Goal: Information Seeking & Learning: Get advice/opinions

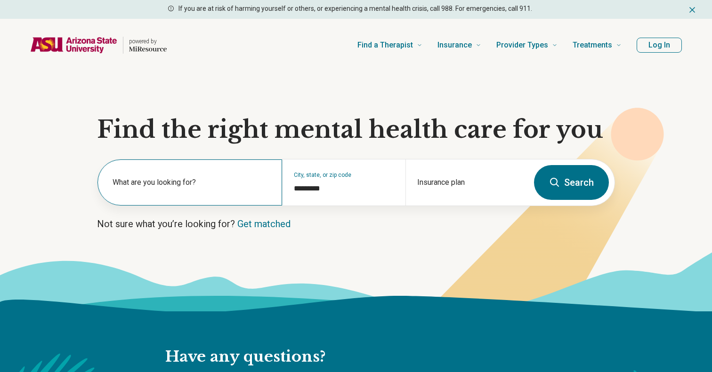
click at [197, 185] on label "What are you looking for?" at bounding box center [192, 182] width 158 height 11
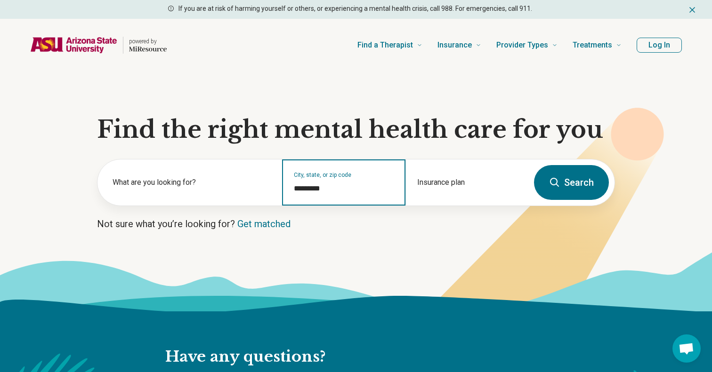
click at [325, 186] on input "*********" at bounding box center [344, 188] width 100 height 11
click at [303, 190] on input "*********" at bounding box center [344, 188] width 100 height 11
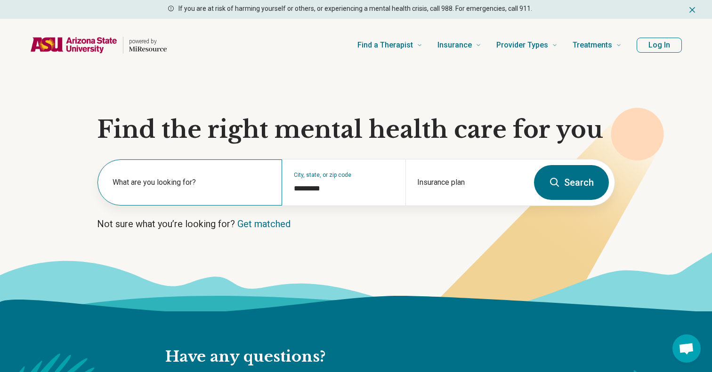
click at [205, 184] on label "What are you looking for?" at bounding box center [192, 182] width 158 height 11
click at [574, 177] on button "Search" at bounding box center [571, 182] width 75 height 35
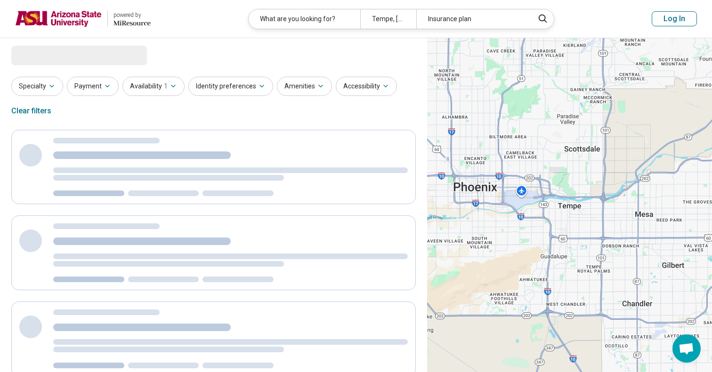
select select "***"
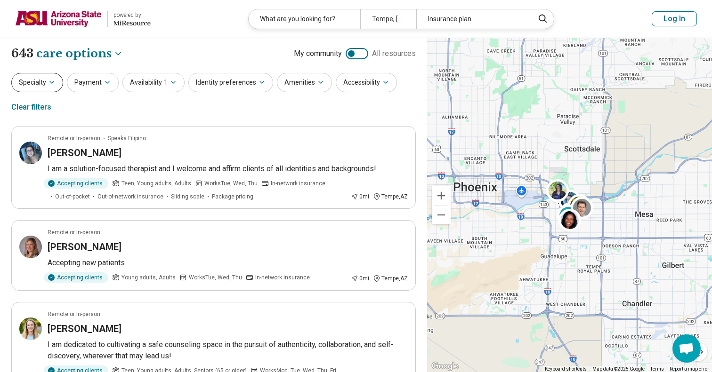
click at [35, 84] on button "Specialty" at bounding box center [37, 82] width 52 height 19
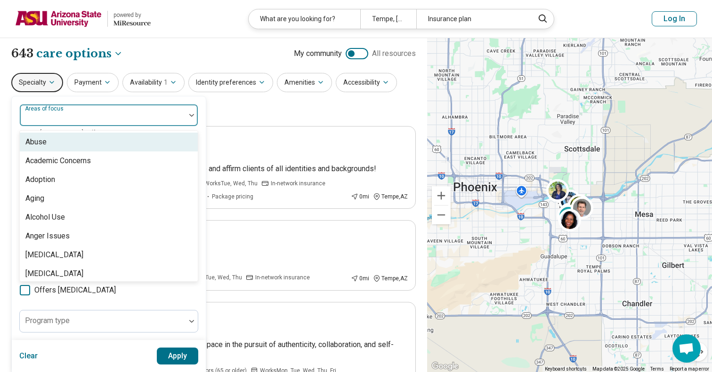
click at [182, 114] on div at bounding box center [103, 115] width 166 height 21
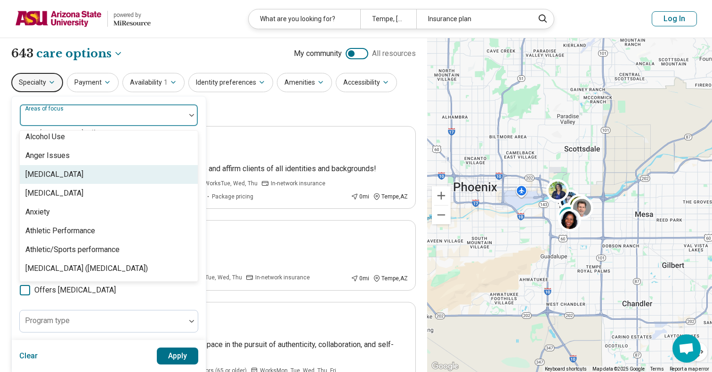
scroll to position [85, 0]
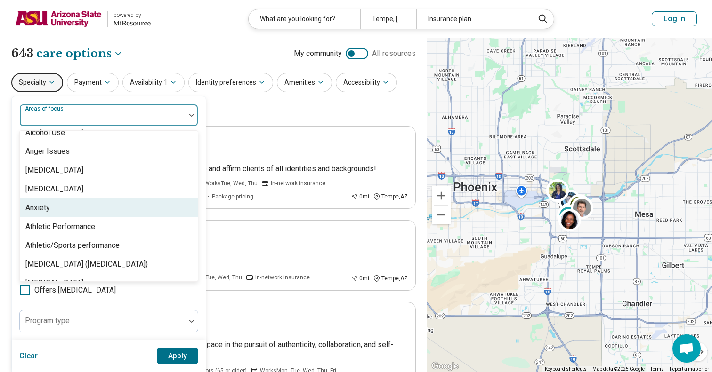
click at [65, 203] on div "Anxiety" at bounding box center [109, 208] width 178 height 19
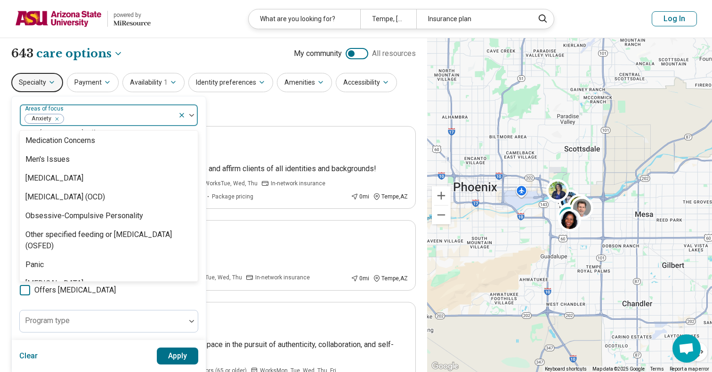
scroll to position [996, 0]
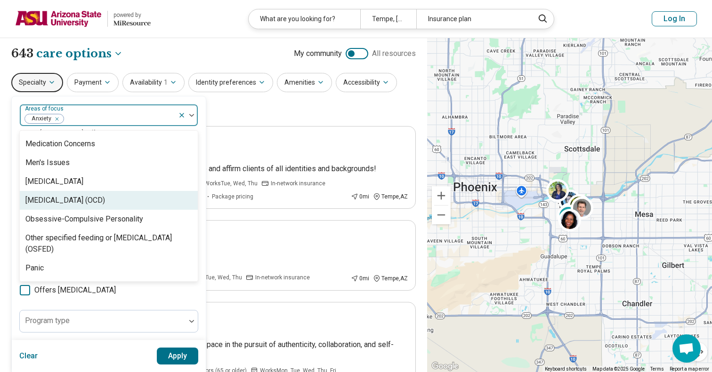
click at [105, 202] on div "Obsessive Compulsive Disorder (OCD)" at bounding box center [65, 200] width 80 height 11
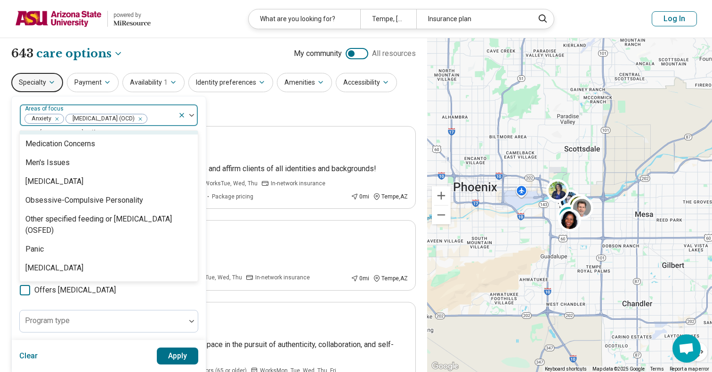
click at [177, 57] on div "**********" at bounding box center [213, 54] width 404 height 16
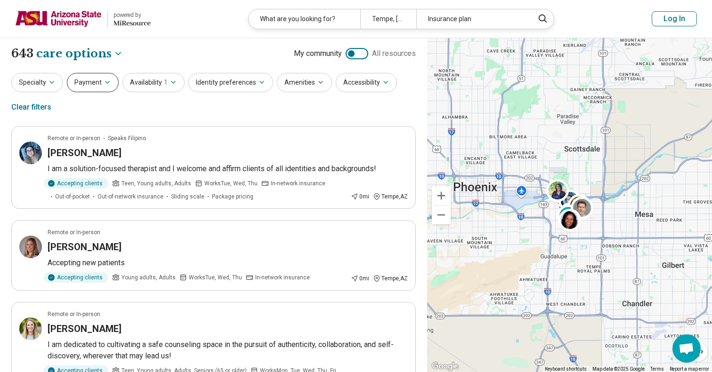
click at [106, 81] on icon "button" at bounding box center [108, 83] width 8 height 8
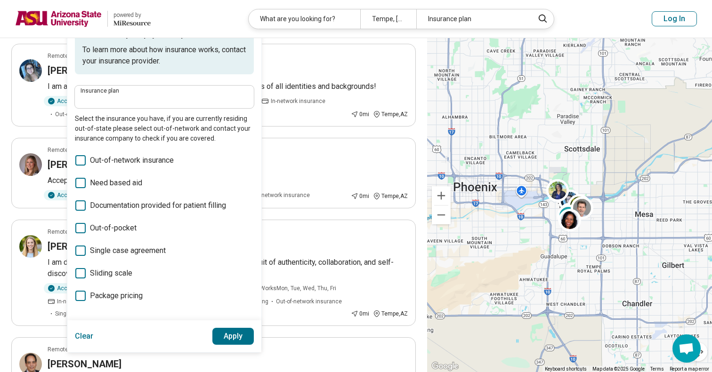
scroll to position [85, 0]
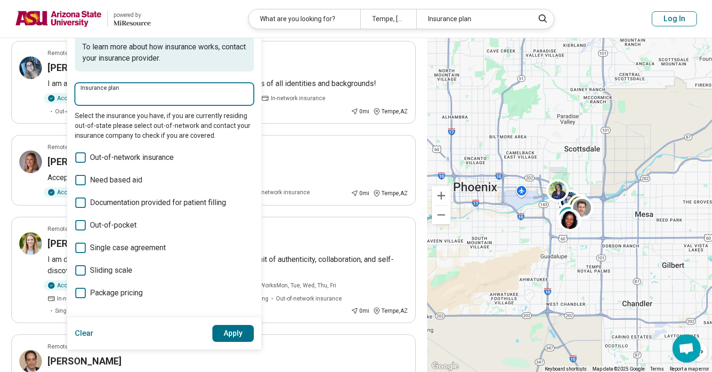
click at [97, 95] on input "Insurance plan" at bounding box center [165, 96] width 168 height 11
type input "*****"
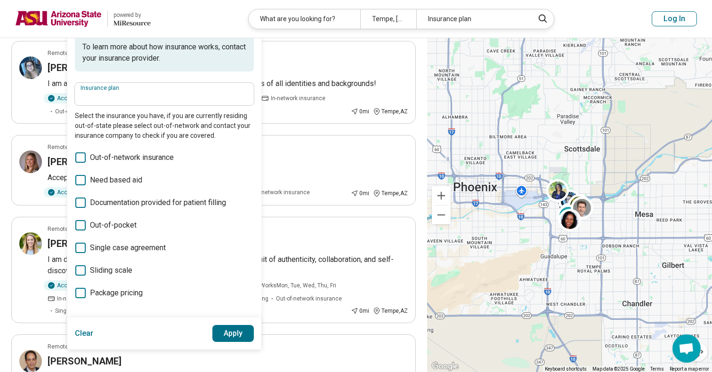
click at [233, 333] on button "Apply" at bounding box center [233, 333] width 42 height 17
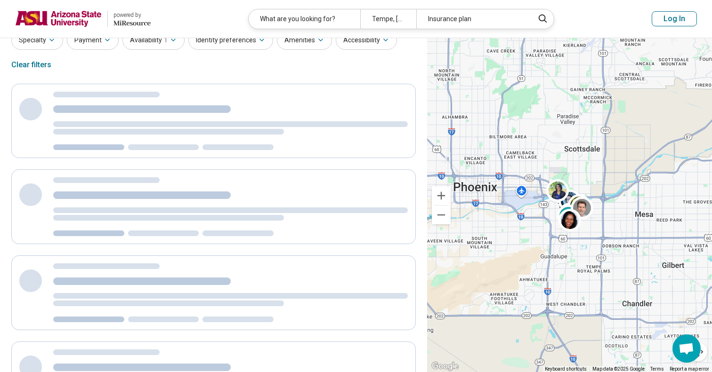
scroll to position [0, 0]
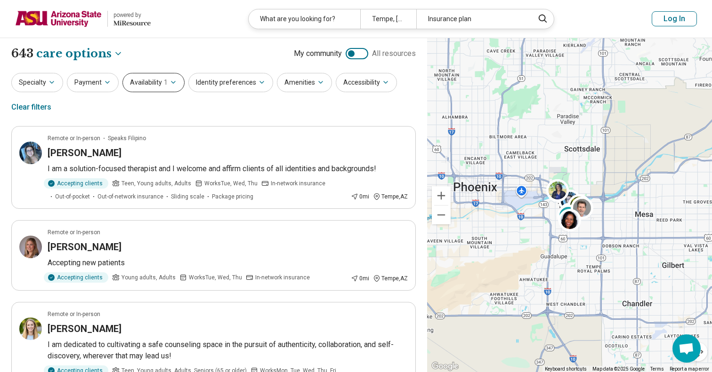
click at [164, 87] on span "1" at bounding box center [166, 83] width 4 height 10
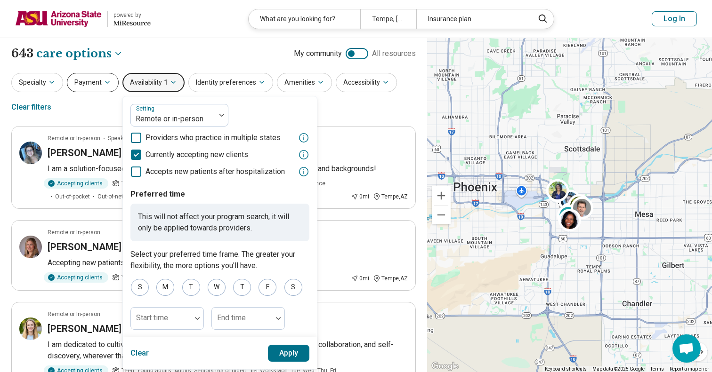
click at [87, 79] on button "Payment" at bounding box center [93, 82] width 52 height 19
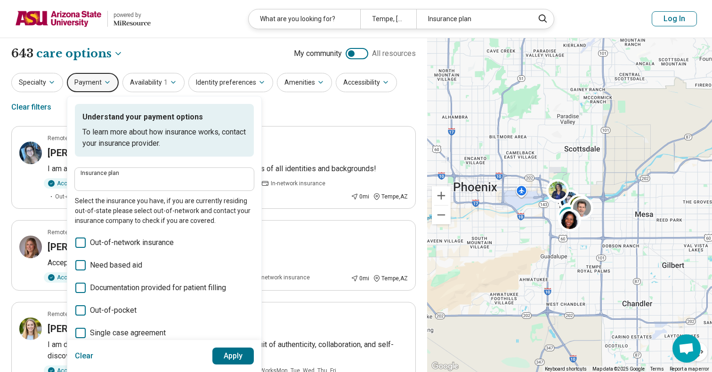
click at [262, 54] on div "**********" at bounding box center [213, 54] width 404 height 16
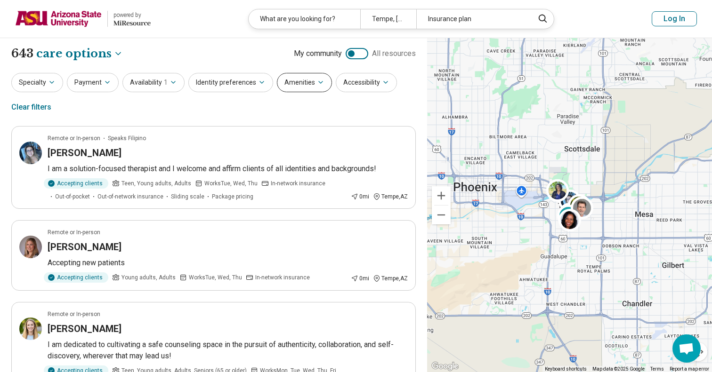
click at [305, 79] on button "Amenities" at bounding box center [304, 82] width 55 height 19
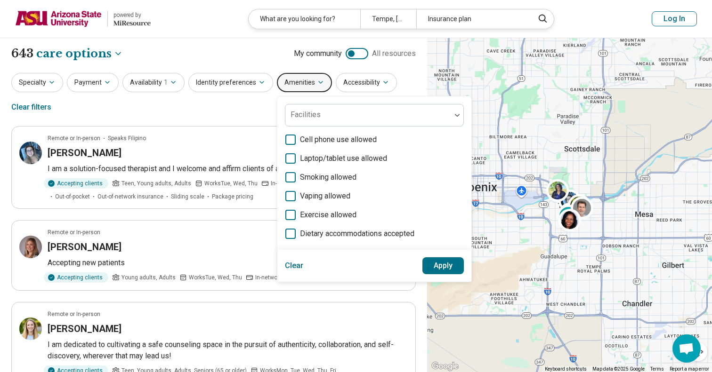
scroll to position [27, 0]
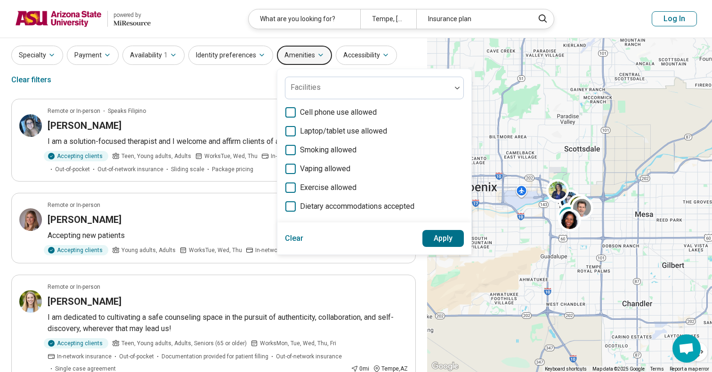
click at [242, 35] on header "powered by Miresource logo What are you looking for? Tempe, AZ Insurance plan L…" at bounding box center [356, 19] width 712 height 38
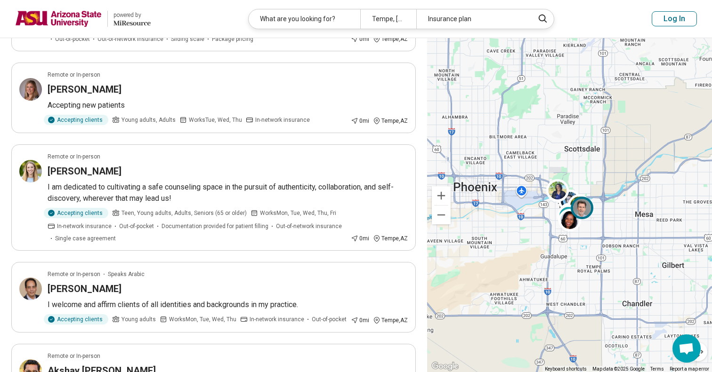
scroll to position [0, 0]
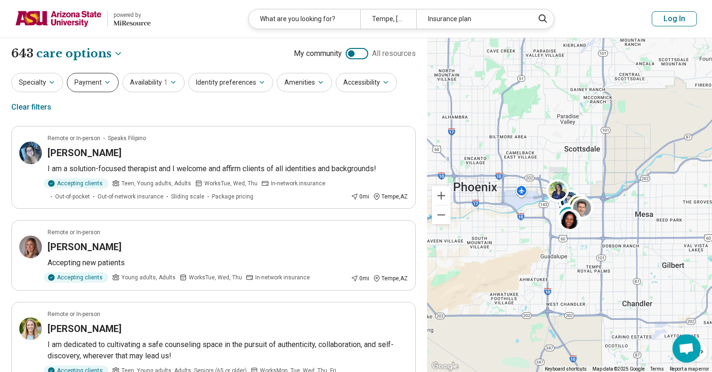
click at [105, 83] on icon "button" at bounding box center [107, 82] width 4 height 2
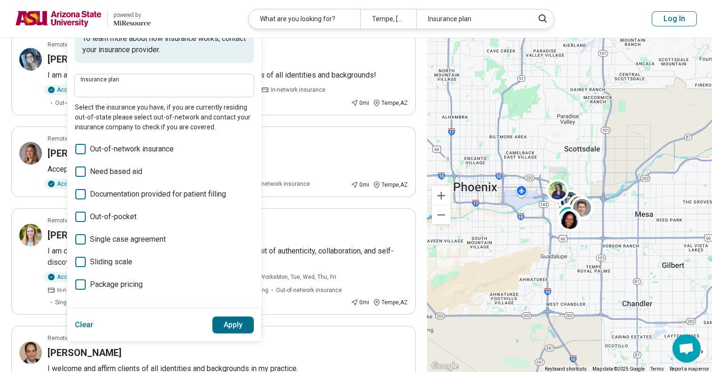
scroll to position [104, 0]
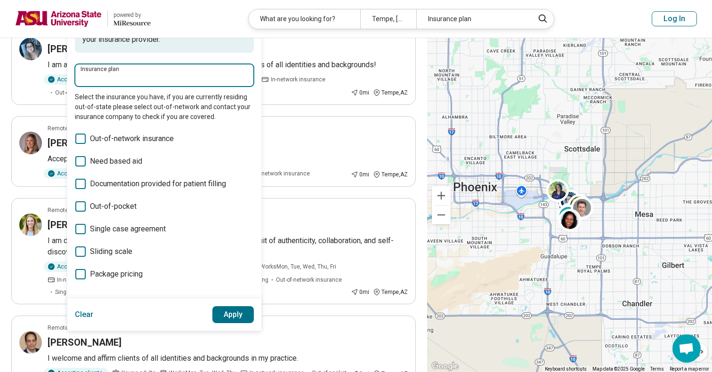
click at [180, 81] on input "Insurance plan" at bounding box center [165, 77] width 168 height 11
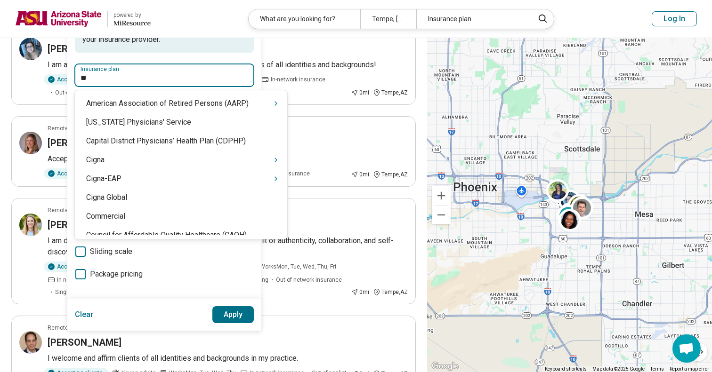
type input "***"
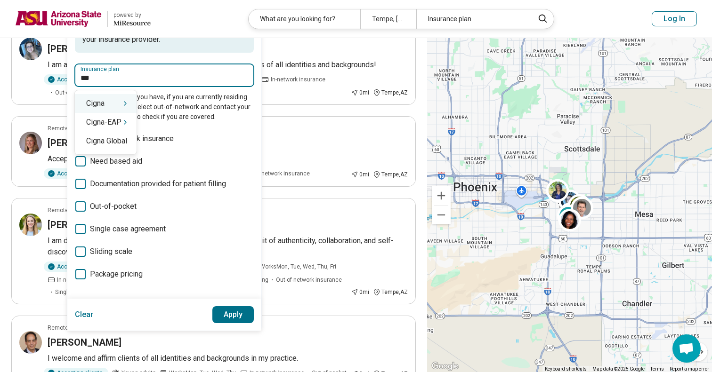
click at [125, 104] on icon "Suggestions" at bounding box center [125, 104] width 2 height 4
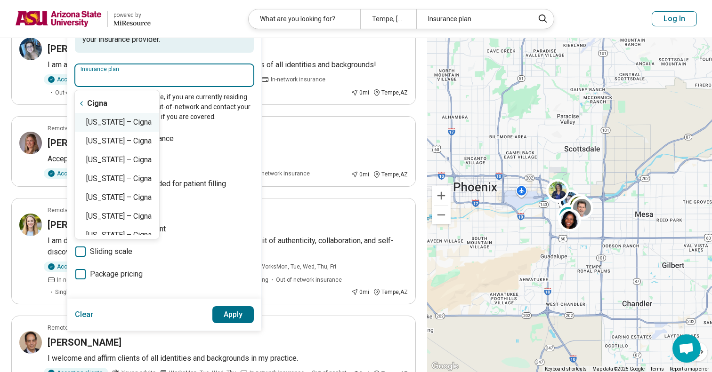
click at [111, 121] on div "Arizona – Cigna" at bounding box center [117, 122] width 84 height 19
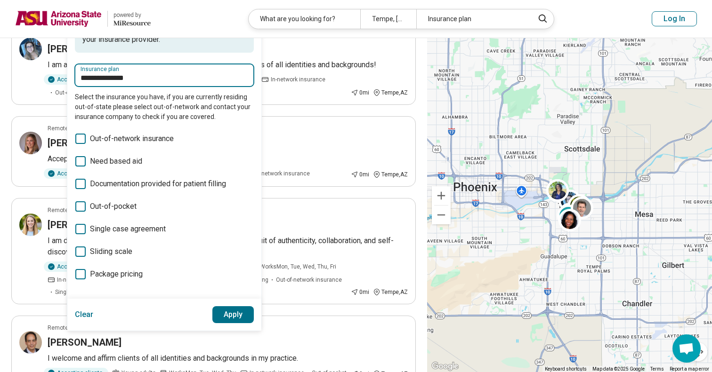
type input "**********"
click at [237, 313] on button "Apply" at bounding box center [233, 314] width 42 height 17
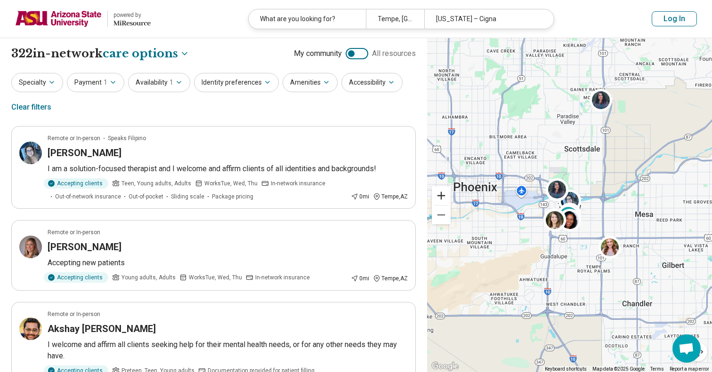
click at [445, 193] on button "Zoom in" at bounding box center [441, 195] width 19 height 19
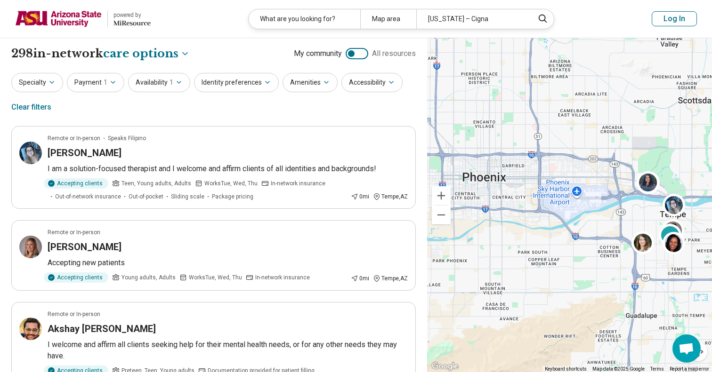
drag, startPoint x: 474, startPoint y: 134, endPoint x: 579, endPoint y: 144, distance: 105.4
click at [579, 144] on div "2" at bounding box center [569, 205] width 285 height 335
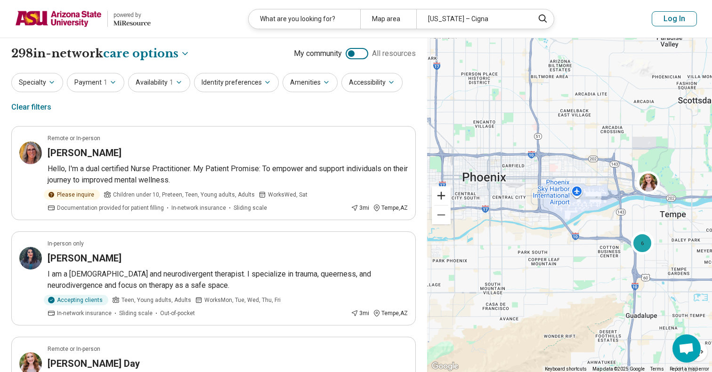
click at [440, 190] on button "Zoom in" at bounding box center [441, 195] width 19 height 19
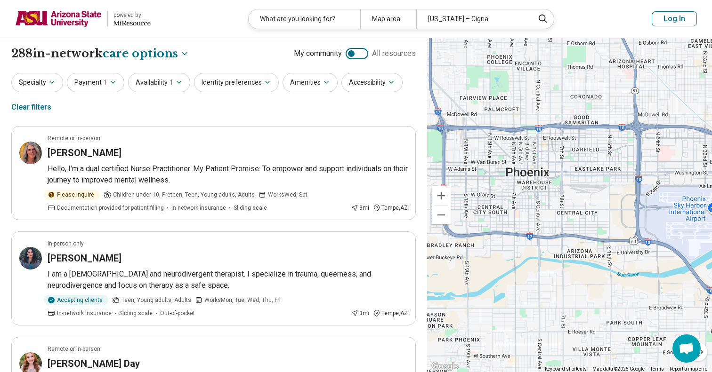
drag, startPoint x: 521, startPoint y: 202, endPoint x: 651, endPoint y: 225, distance: 132.0
click at [651, 225] on div "6" at bounding box center [569, 205] width 285 height 335
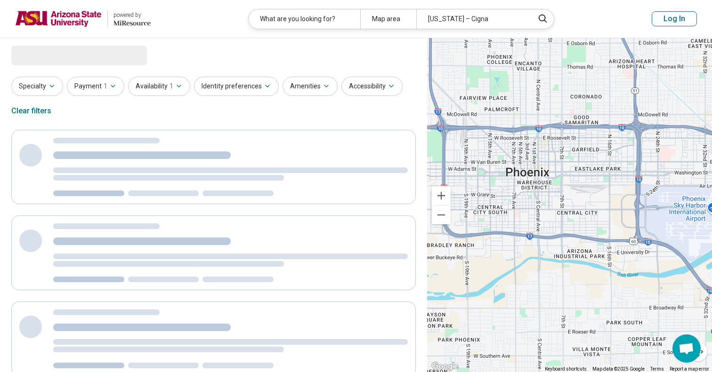
select select "***"
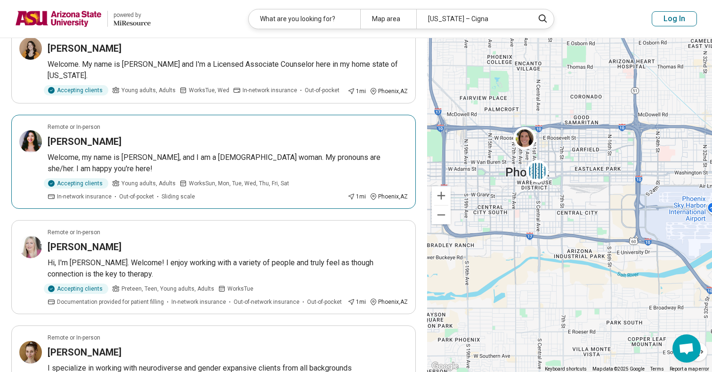
scroll to position [219, 0]
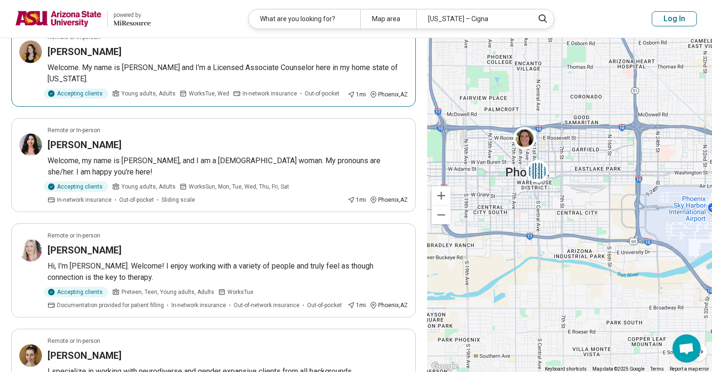
click at [177, 44] on article "Remote or In-person Hannah Kennedy Welcome. My name is Hannah and I'm a License…" at bounding box center [213, 66] width 404 height 82
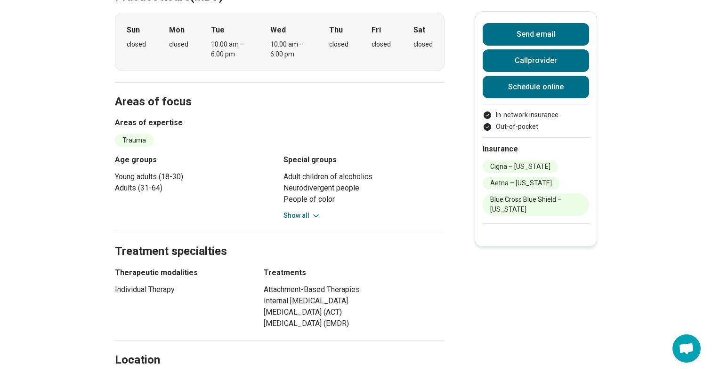
scroll to position [304, 0]
click at [303, 210] on button "Show all" at bounding box center [301, 215] width 37 height 10
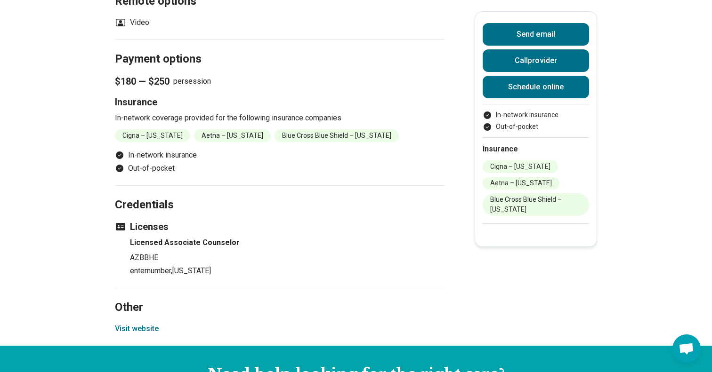
scroll to position [864, 0]
